Goal: Task Accomplishment & Management: Manage account settings

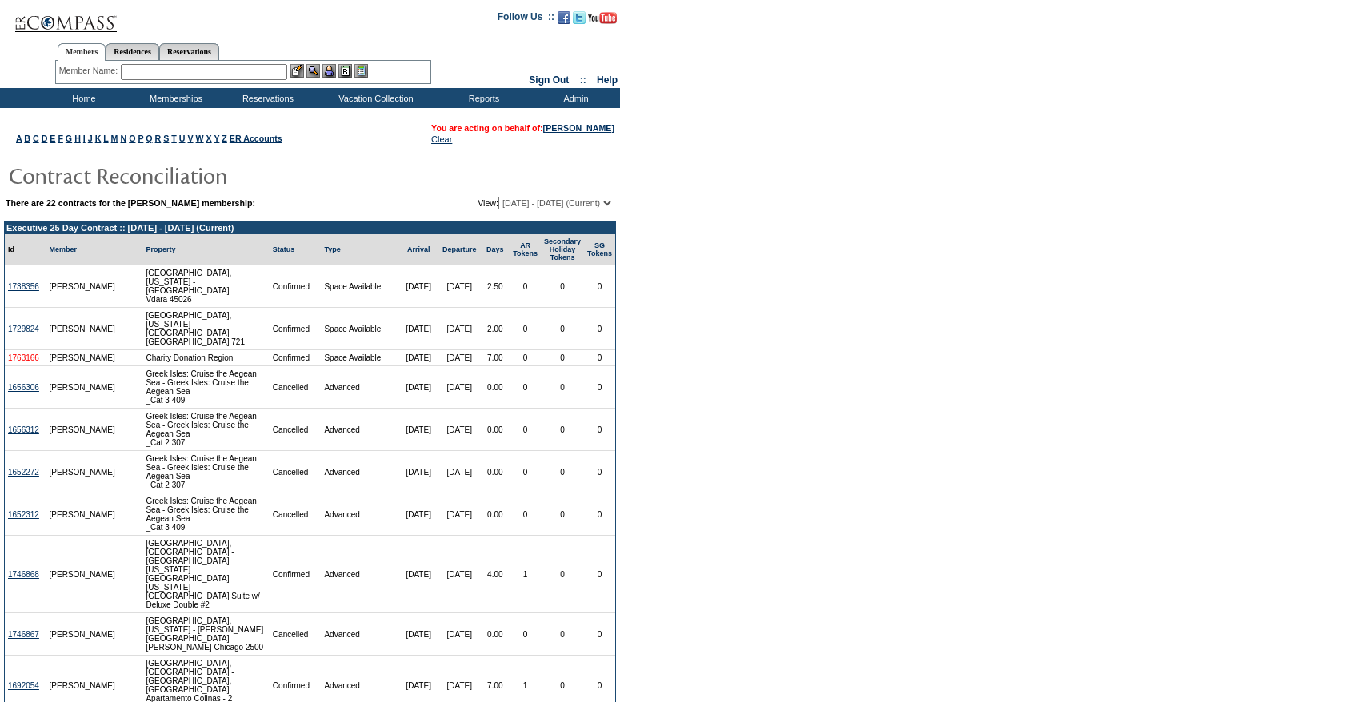
click at [24, 354] on link "1763166" at bounding box center [23, 358] width 31 height 9
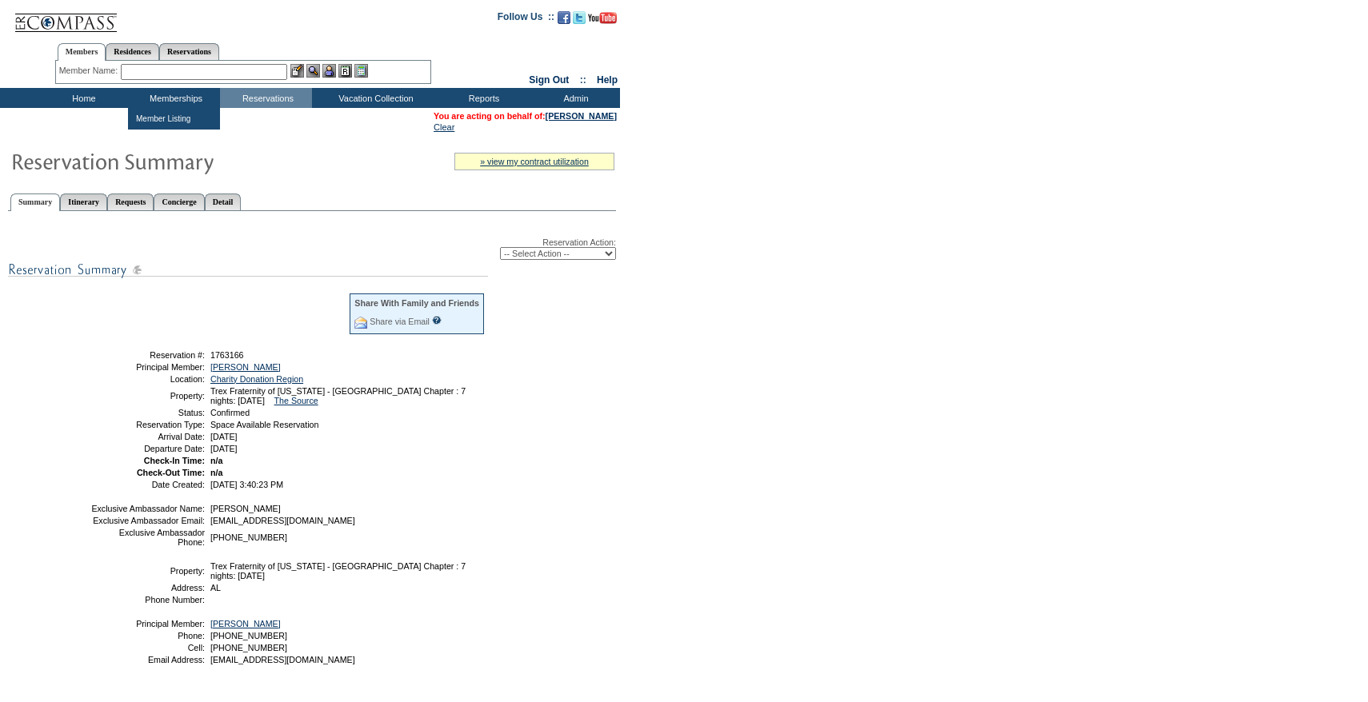
click at [181, 74] on input "text" at bounding box center [204, 72] width 166 height 16
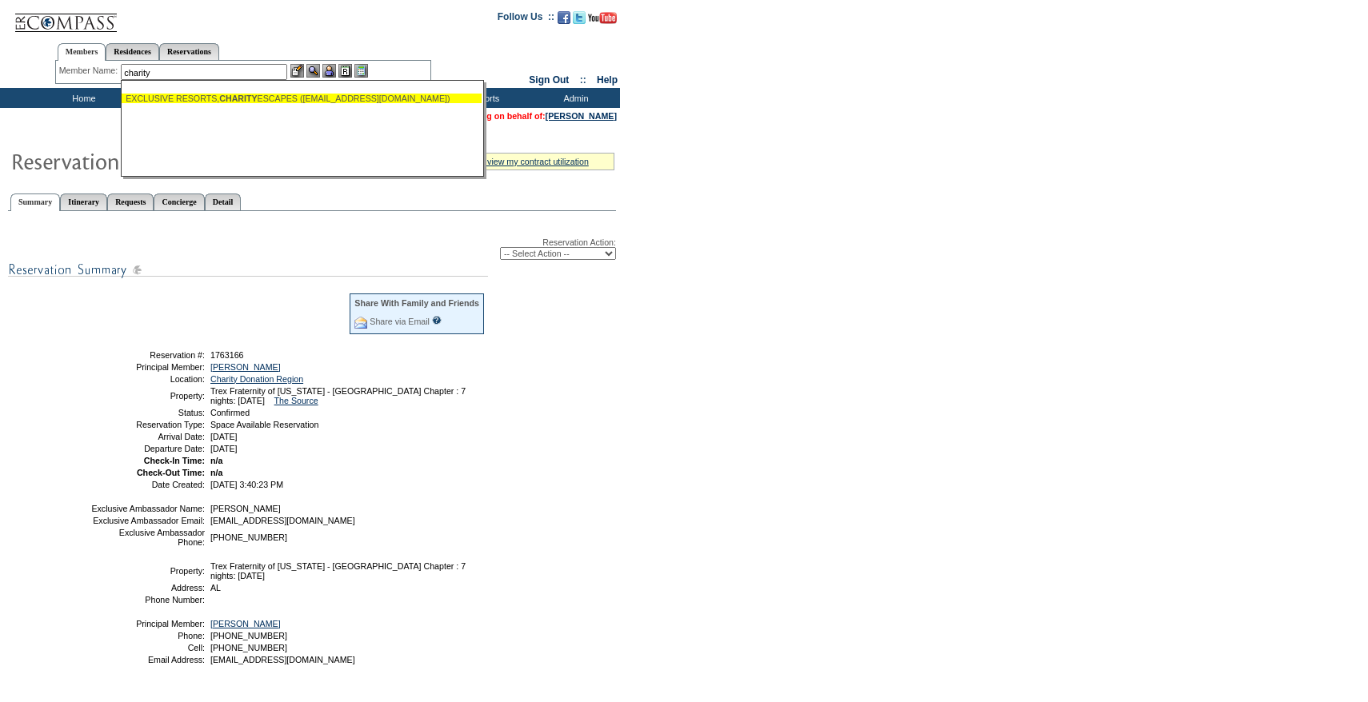
click at [217, 96] on div "EXCLUSIVE RESORTS, CHARITY ESCAPES (charityescapes@exclusiveresorts.com)" at bounding box center [302, 99] width 352 height 10
type input "EXCLUSIVE RESORTS, CHARITY ESCAPES (charityescapes@exclusiveresorts.com)"
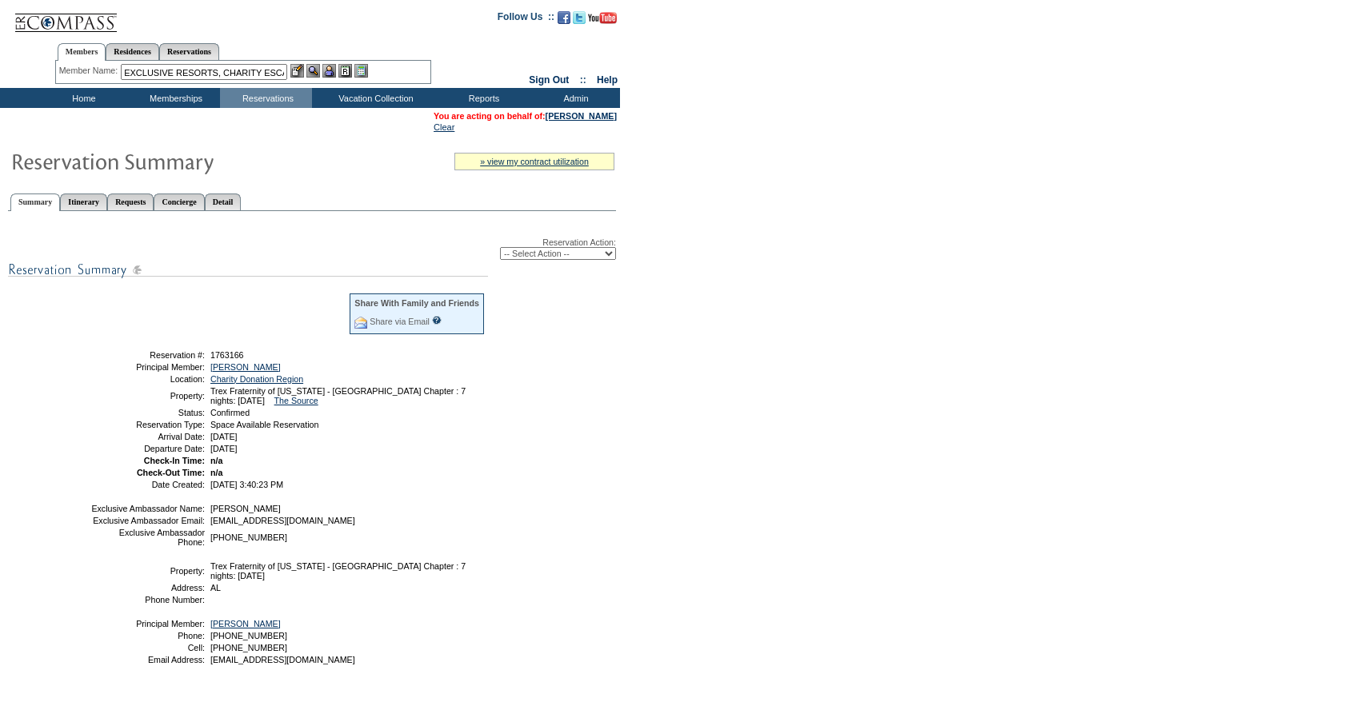
click at [330, 71] on img at bounding box center [329, 71] width 14 height 14
click at [302, 74] on img at bounding box center [297, 71] width 14 height 14
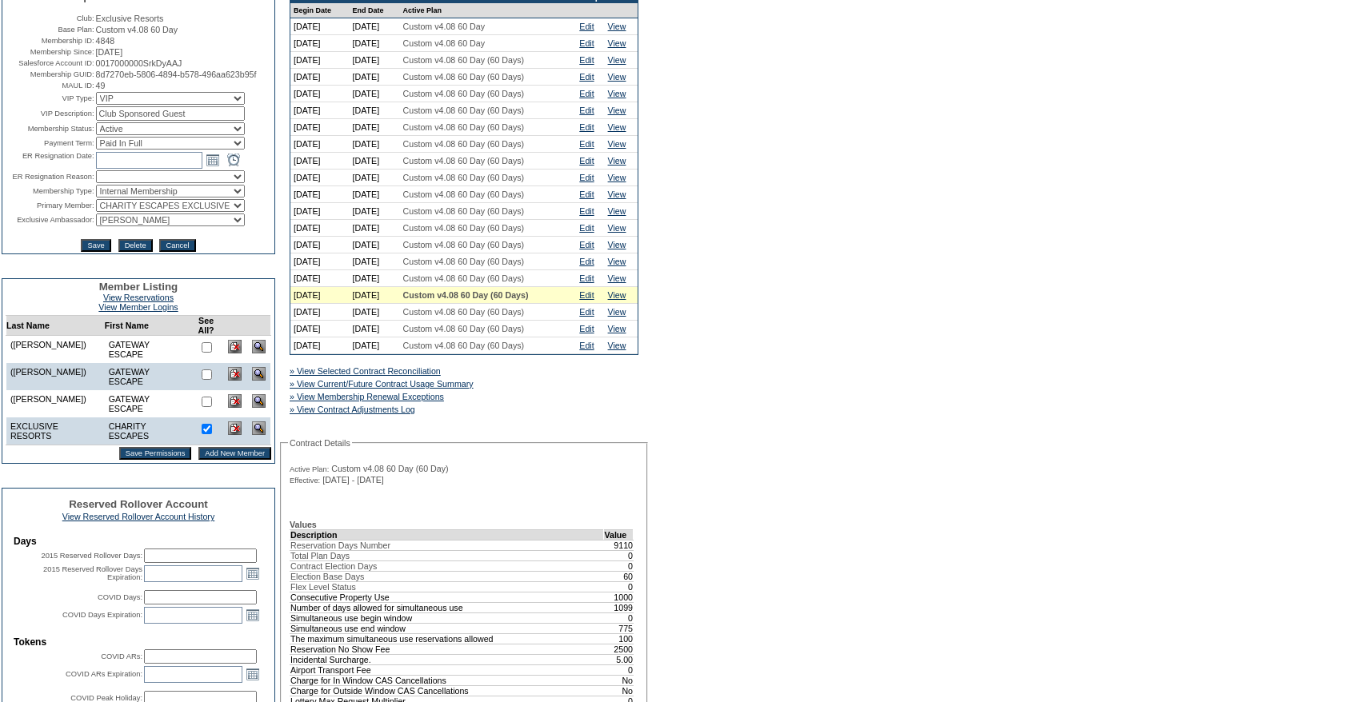
scroll to position [165, 0]
click at [593, 298] on link "Edit" at bounding box center [586, 294] width 14 height 10
click at [486, 390] on div "» View Current/Future Contract Usage Summary" at bounding box center [409, 382] width 246 height 16
click at [469, 387] on link "» View Current/Future Contract Usage Summary" at bounding box center [382, 382] width 184 height 10
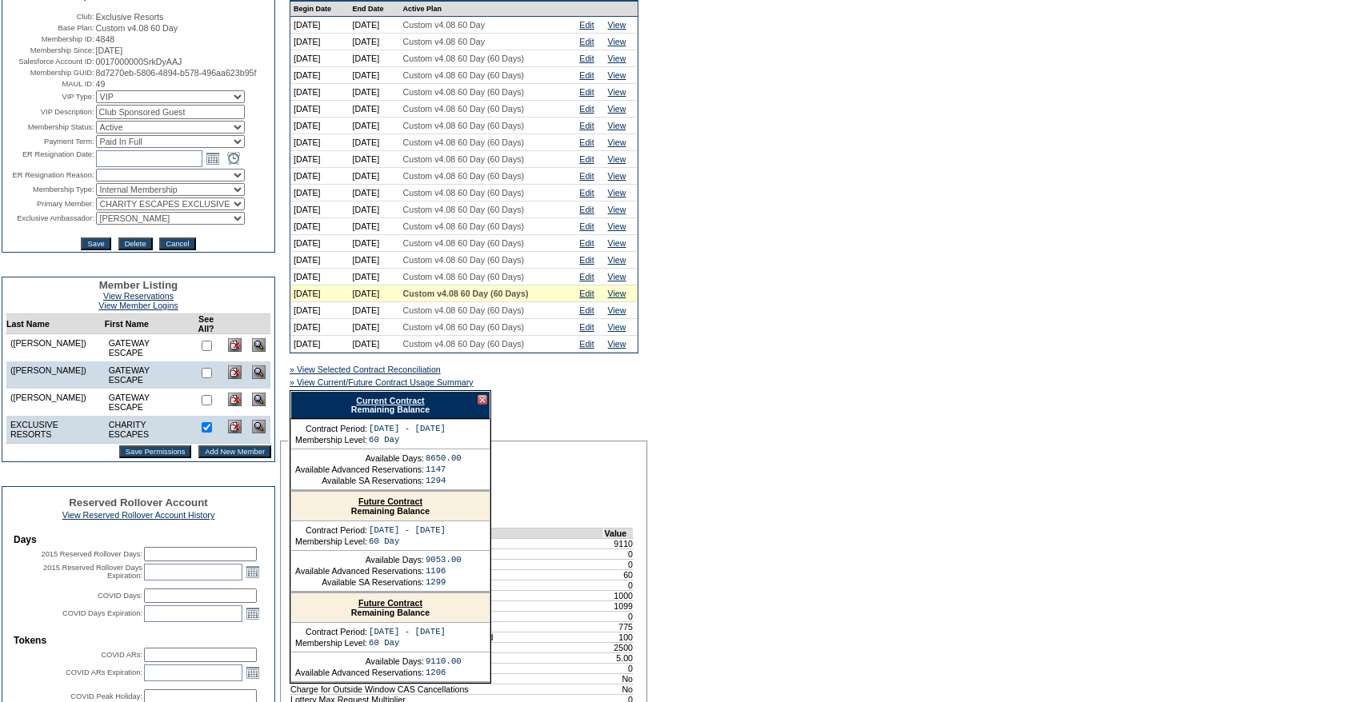
click at [418, 419] on div "Current Contract Remaining Balance" at bounding box center [390, 405] width 200 height 28
click at [409, 405] on link "Current Contract" at bounding box center [390, 401] width 68 height 10
click at [482, 405] on div at bounding box center [482, 400] width 10 height 10
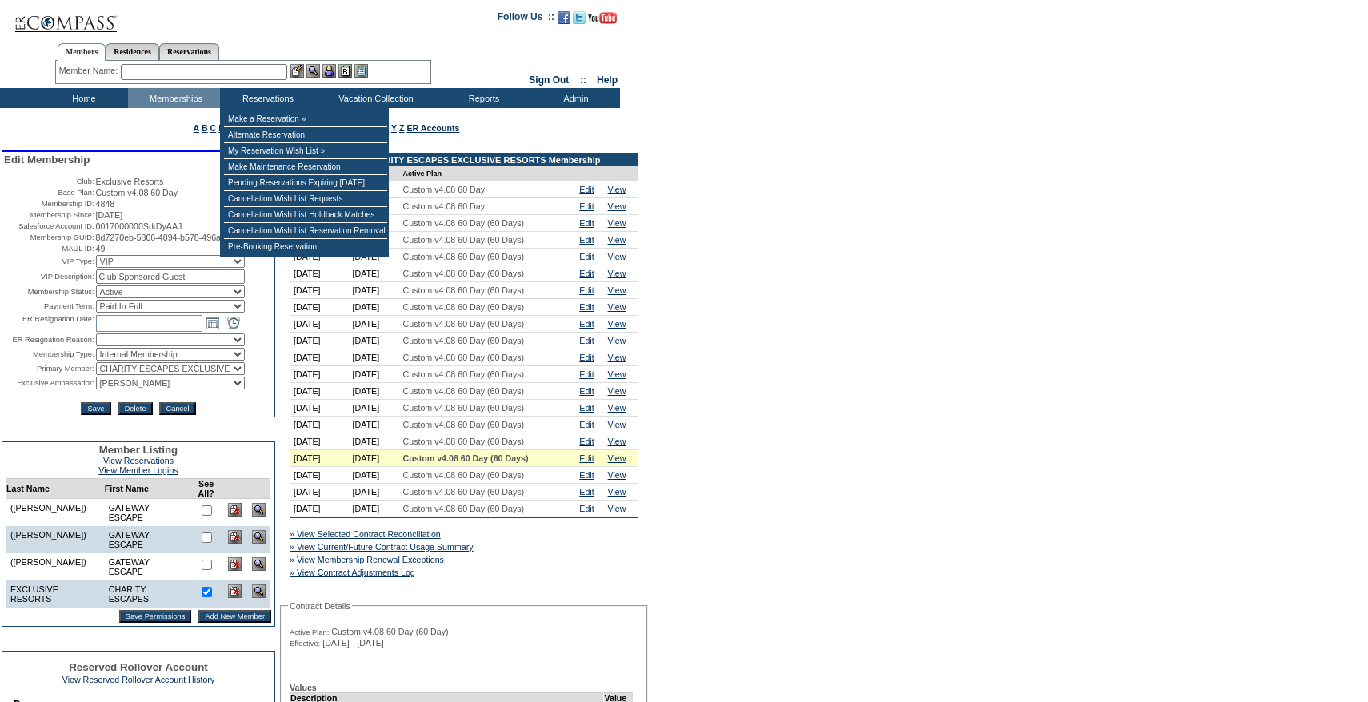
click at [234, 66] on input "text" at bounding box center [204, 72] width 166 height 16
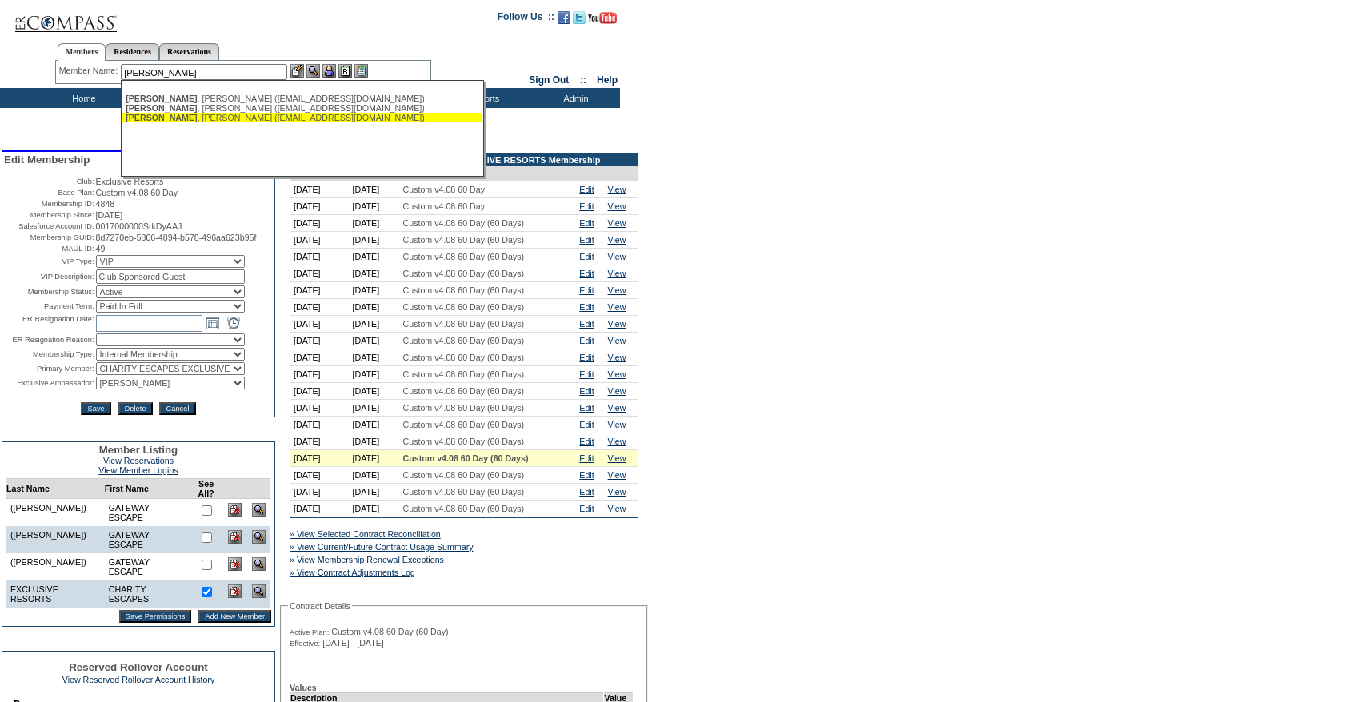
click at [222, 118] on div "Verni , Ralph (rfv@rfverni.com)" at bounding box center [302, 118] width 352 height 10
type input "Verni, Ralph (rfv@rfverni.com)"
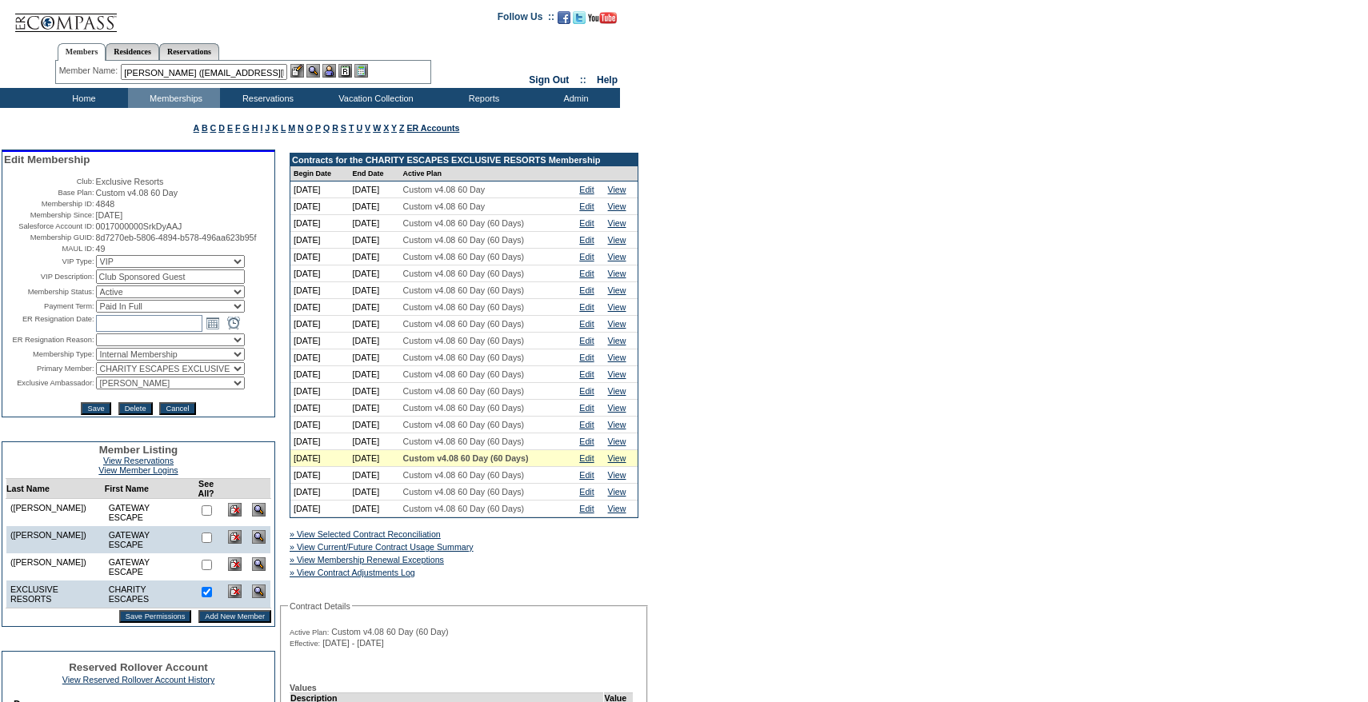
click at [336, 71] on img at bounding box center [329, 71] width 14 height 14
click at [307, 71] on div at bounding box center [329, 71] width 78 height 14
click at [302, 71] on img at bounding box center [297, 71] width 14 height 14
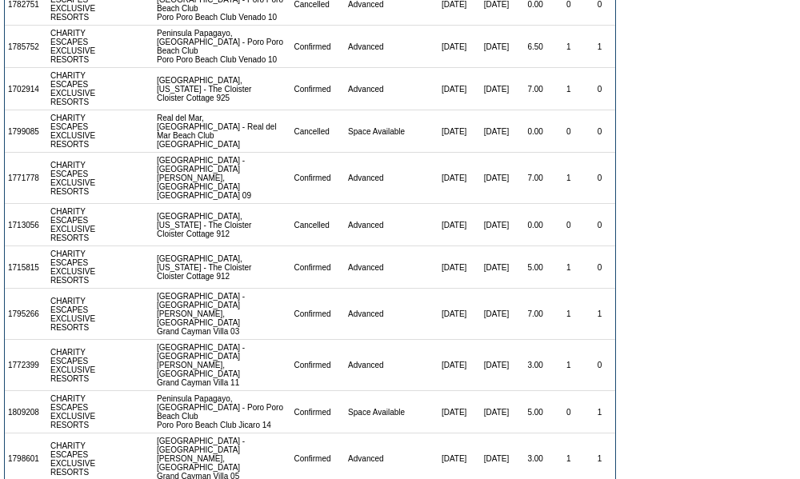
scroll to position [6328, 0]
